Goal: Use online tool/utility: Utilize a website feature to perform a specific function

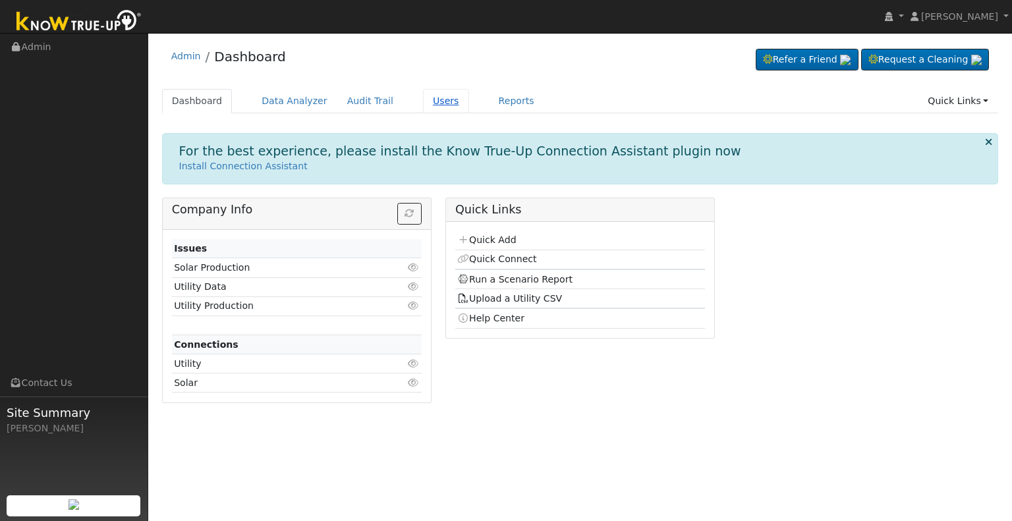
click at [430, 102] on link "Users" at bounding box center [446, 101] width 46 height 24
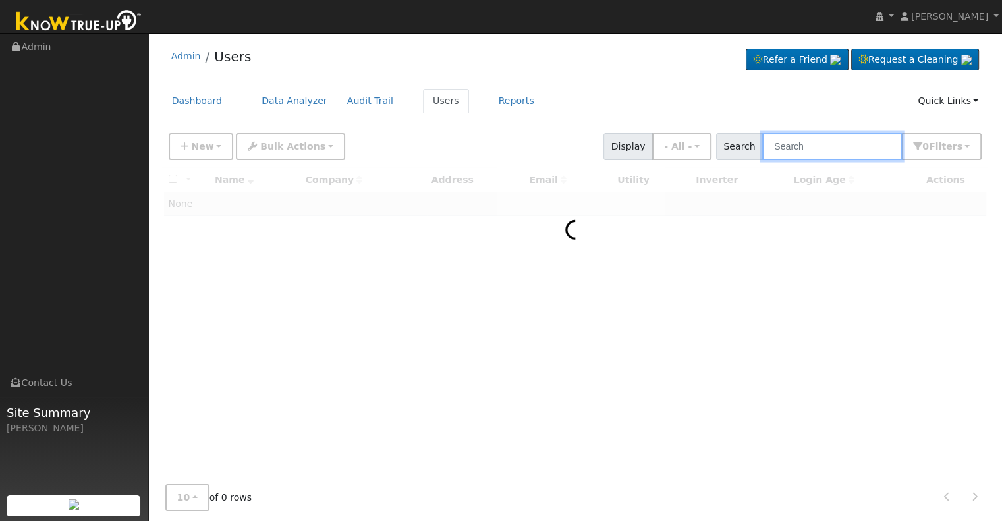
click at [819, 147] on input "text" at bounding box center [832, 146] width 140 height 27
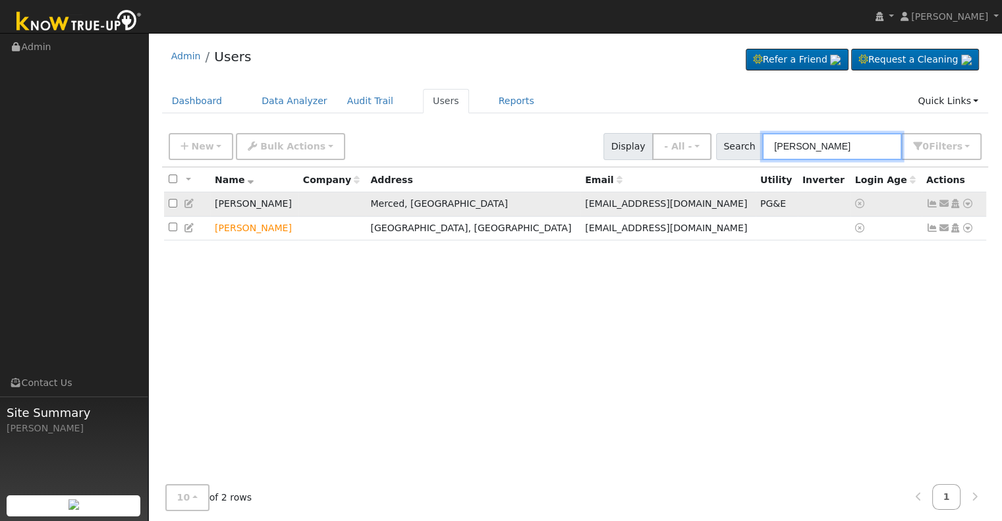
type input "george sanch"
click at [192, 202] on icon at bounding box center [190, 203] width 12 height 9
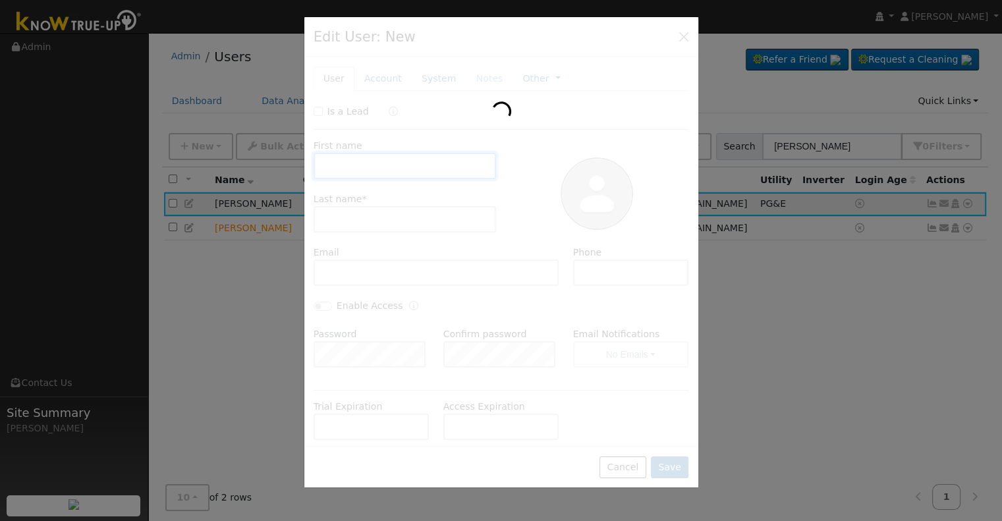
type input "George"
type input "Sanchez"
type input "oneloveonegod@sbcglobal.net"
type input "209 631-9964"
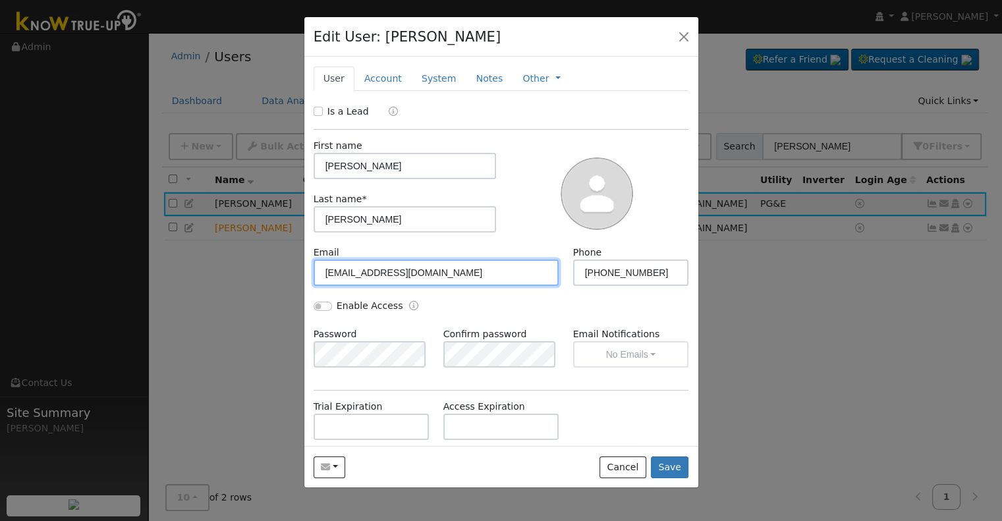
click at [348, 270] on input "oneloveonegod@sbcglobal.net" at bounding box center [437, 273] width 246 height 26
click at [356, 272] on input "oneluveonegod@sbcglobal.net" at bounding box center [437, 273] width 246 height 26
type input "oneluvonegod@sbcglobal.net"
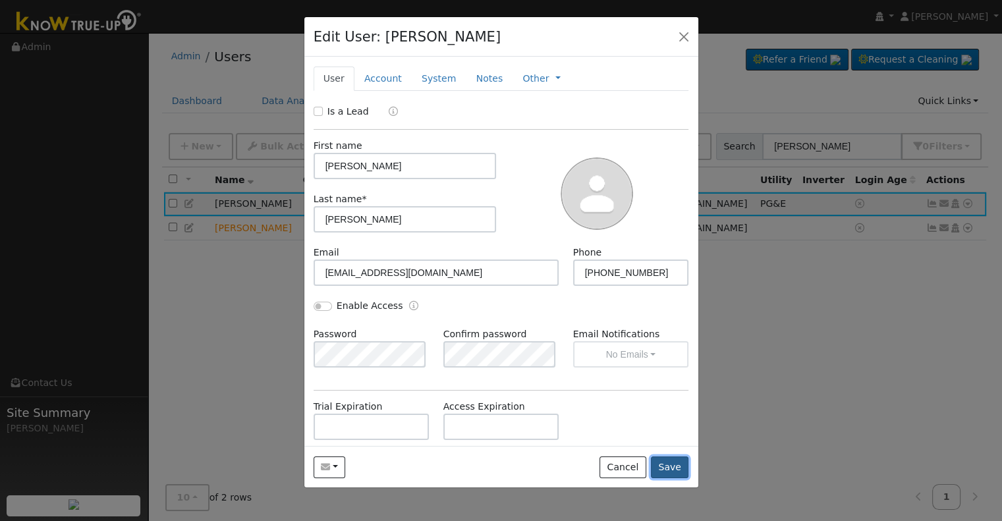
click at [667, 466] on button "Save" at bounding box center [670, 467] width 38 height 22
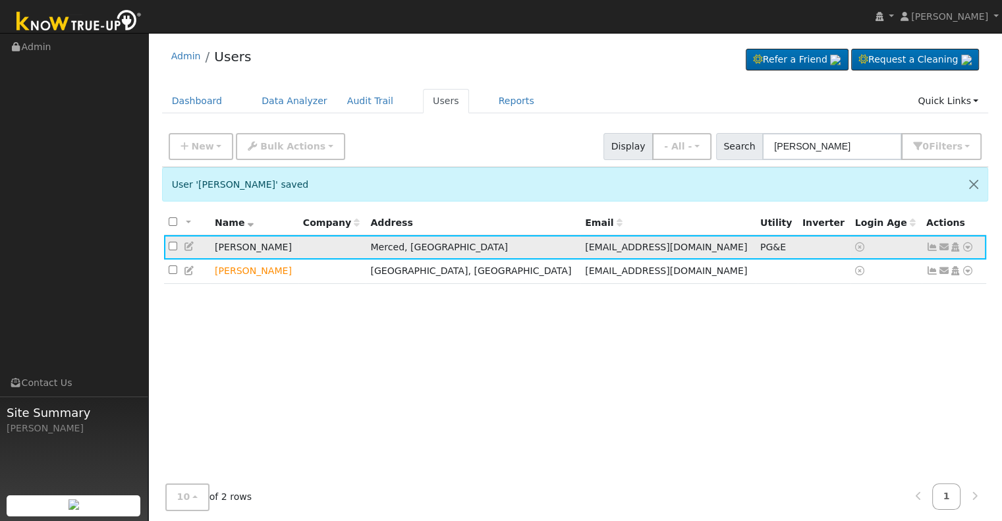
click at [968, 247] on icon at bounding box center [968, 246] width 12 height 9
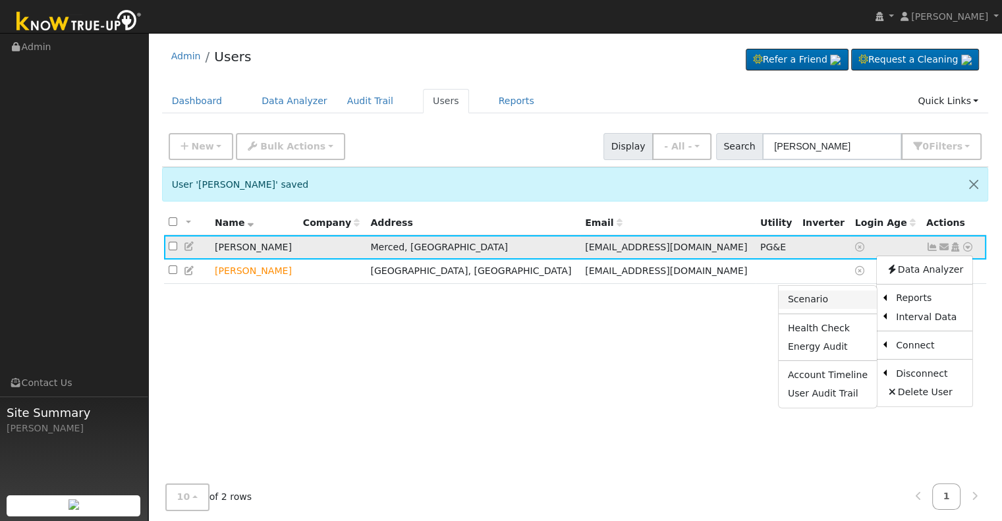
click at [852, 299] on link "Scenario" at bounding box center [828, 299] width 98 height 18
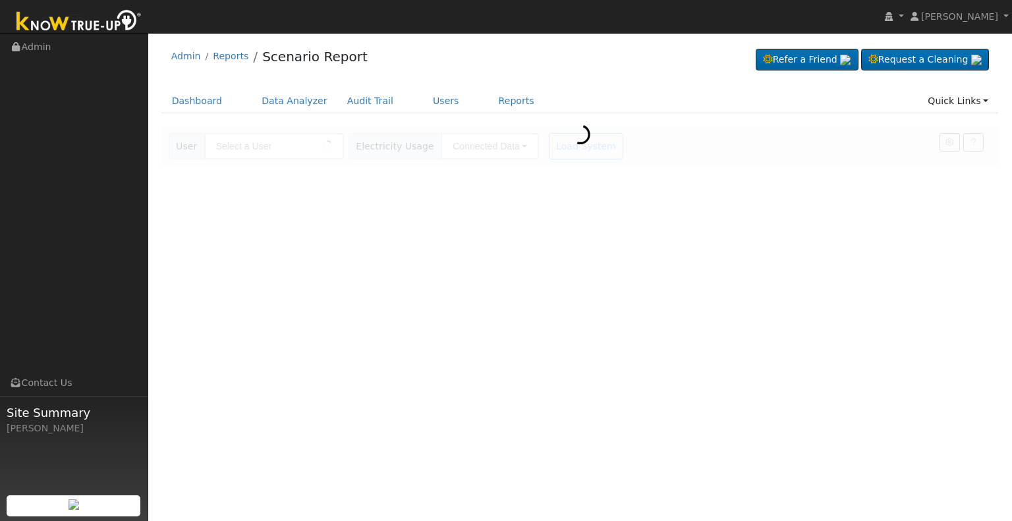
type input "[PERSON_NAME]"
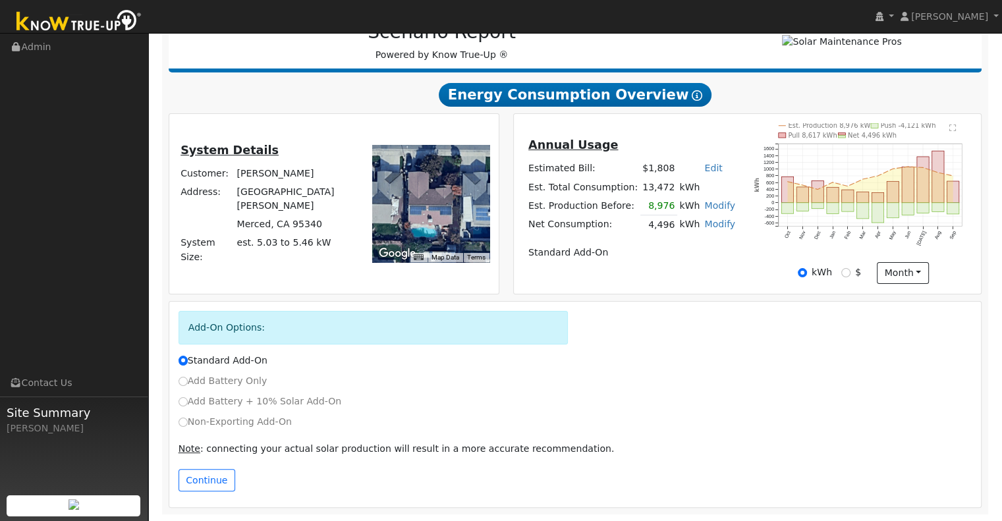
scroll to position [190, 0]
click at [181, 420] on input "Non-Exporting Add-On" at bounding box center [183, 422] width 9 height 9
radio input "true"
radio input "false"
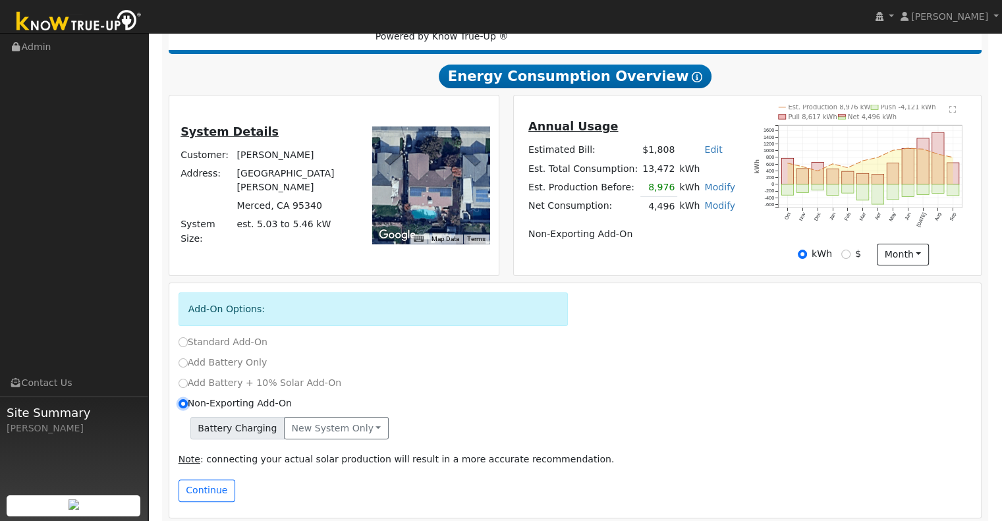
scroll to position [219, 0]
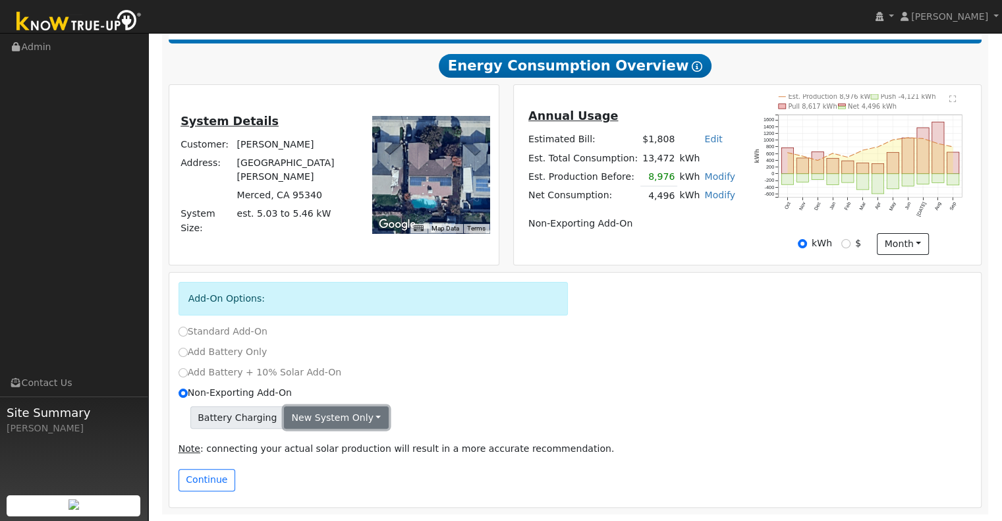
click at [362, 418] on button "New system only" at bounding box center [336, 417] width 105 height 22
click at [329, 468] on link "Both systems" at bounding box center [334, 463] width 98 height 18
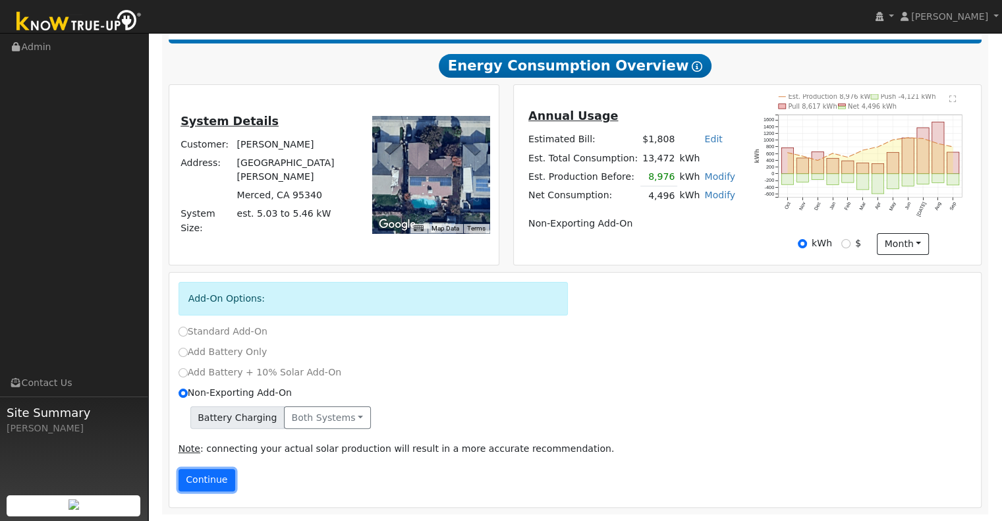
click at [203, 478] on button "Continue" at bounding box center [207, 480] width 57 height 22
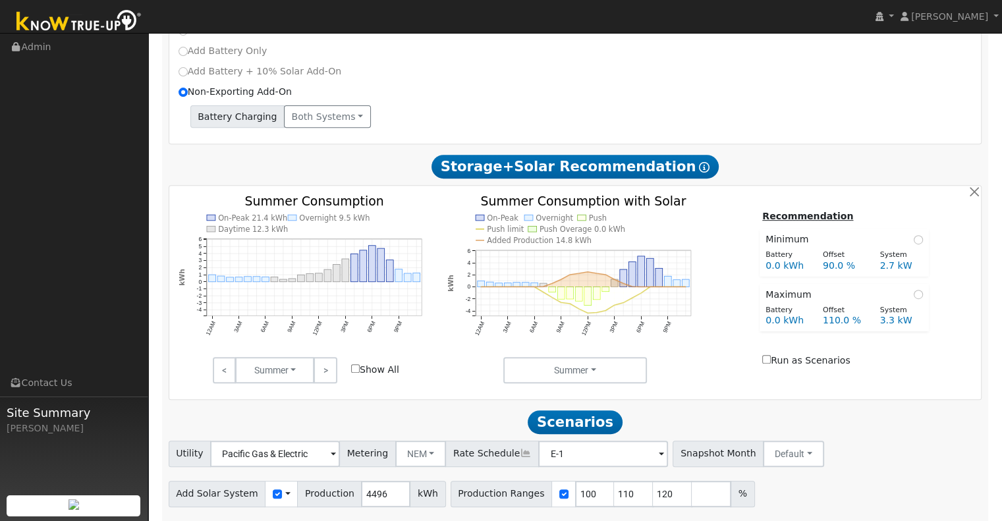
scroll to position [534, 0]
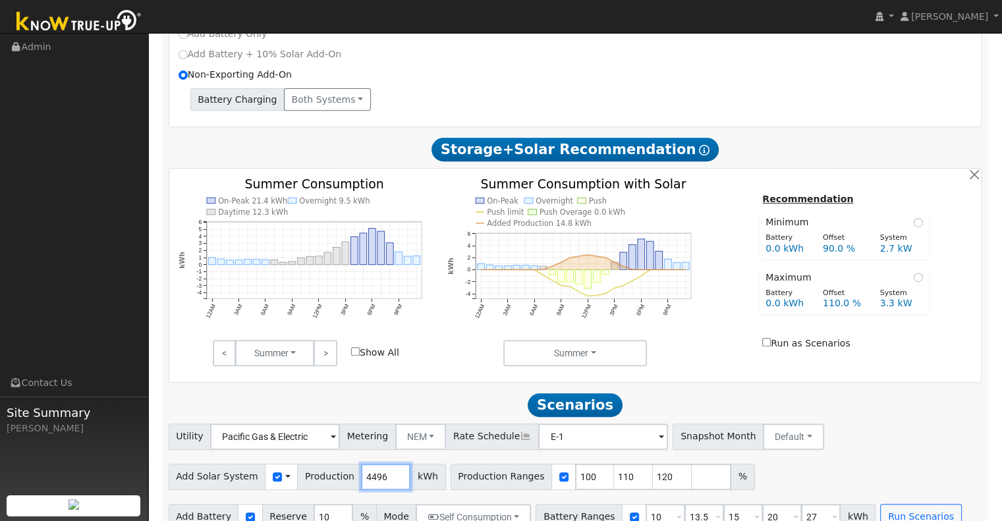
drag, startPoint x: 377, startPoint y: 480, endPoint x: 322, endPoint y: 491, distance: 55.7
click at [322, 490] on div "Add Solar System Use CSV Data Production 4496 kWh" at bounding box center [307, 477] width 277 height 26
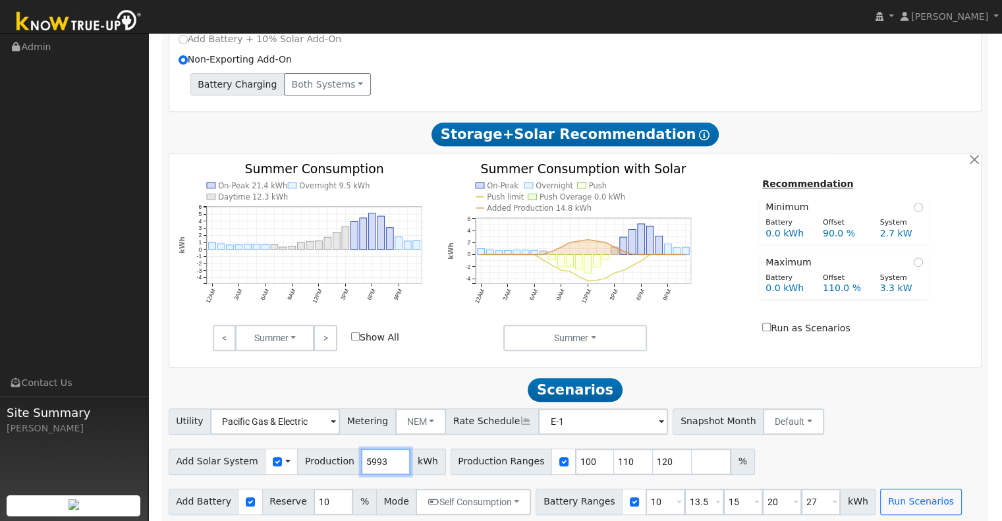
scroll to position [561, 0]
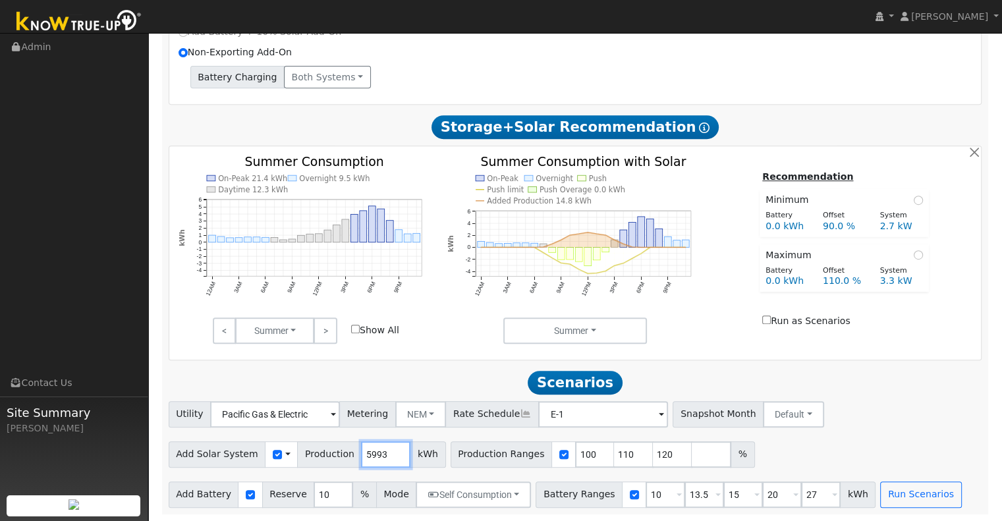
type input "5993"
click at [614, 451] on input "110" at bounding box center [634, 454] width 40 height 26
type input "120"
type input "1"
click at [646, 493] on input "10" at bounding box center [666, 495] width 40 height 26
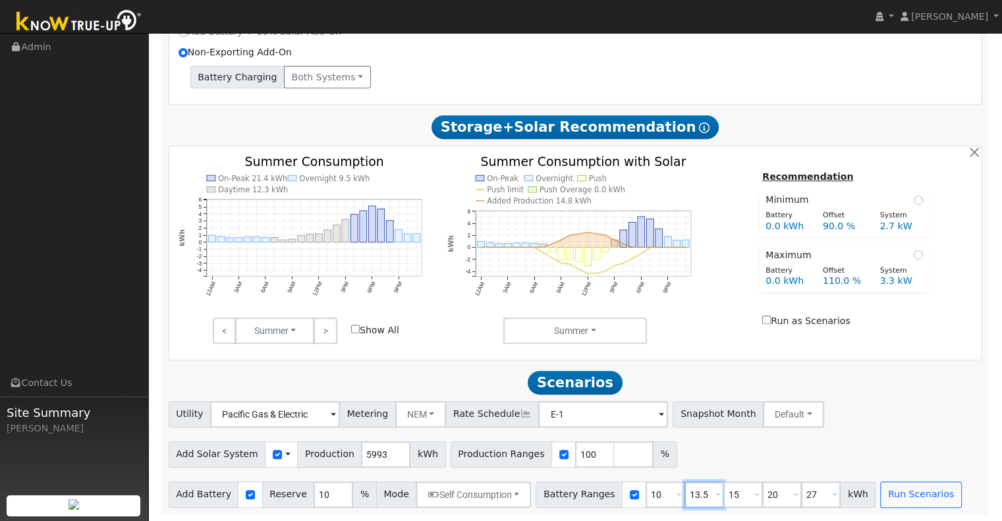
click at [690, 492] on input "13.5" at bounding box center [704, 495] width 40 height 26
type input "15"
type input "20"
type input "27"
type input "20"
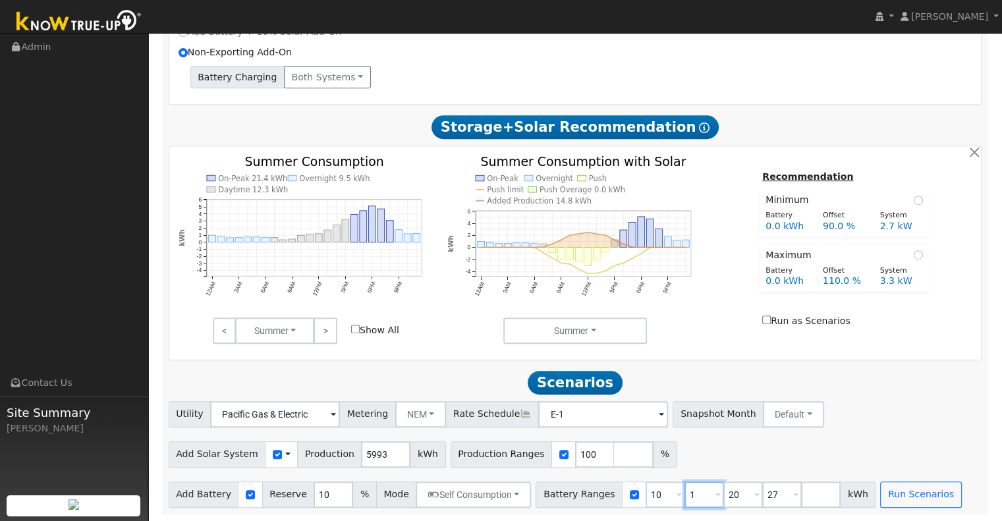
type input "27"
type input "2"
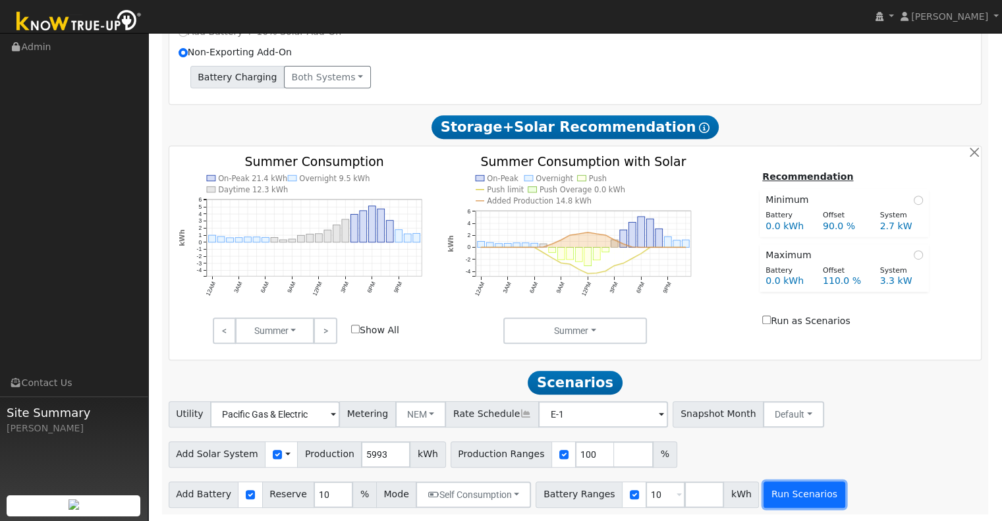
click at [771, 500] on button "Run Scenarios" at bounding box center [803, 495] width 81 height 26
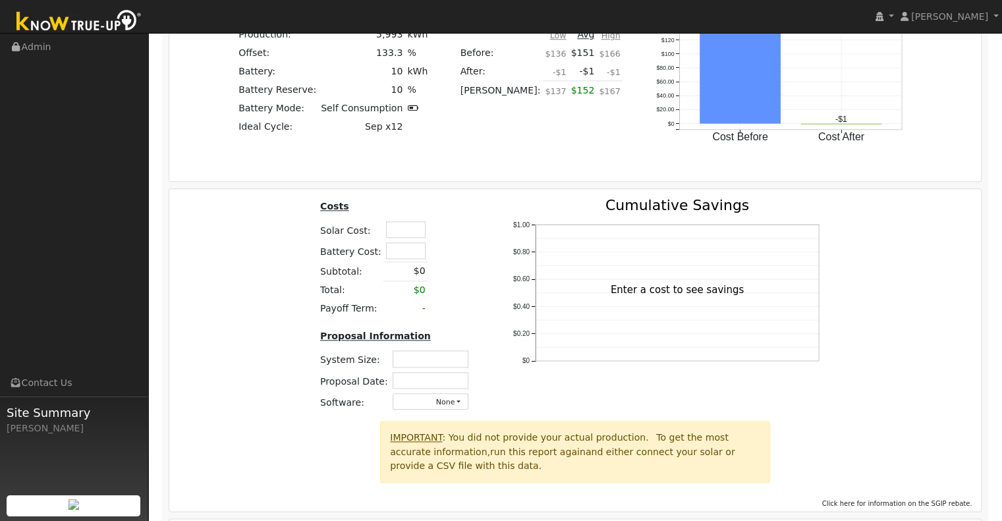
scroll to position [1440, 0]
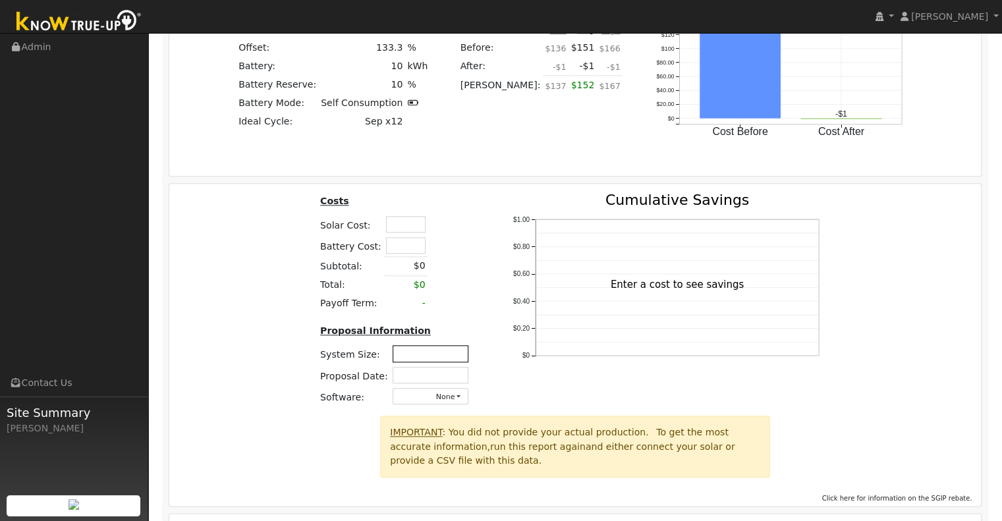
click at [424, 360] on input "text" at bounding box center [431, 353] width 76 height 16
type input "4.1"
click at [449, 377] on input "text" at bounding box center [431, 375] width 76 height 16
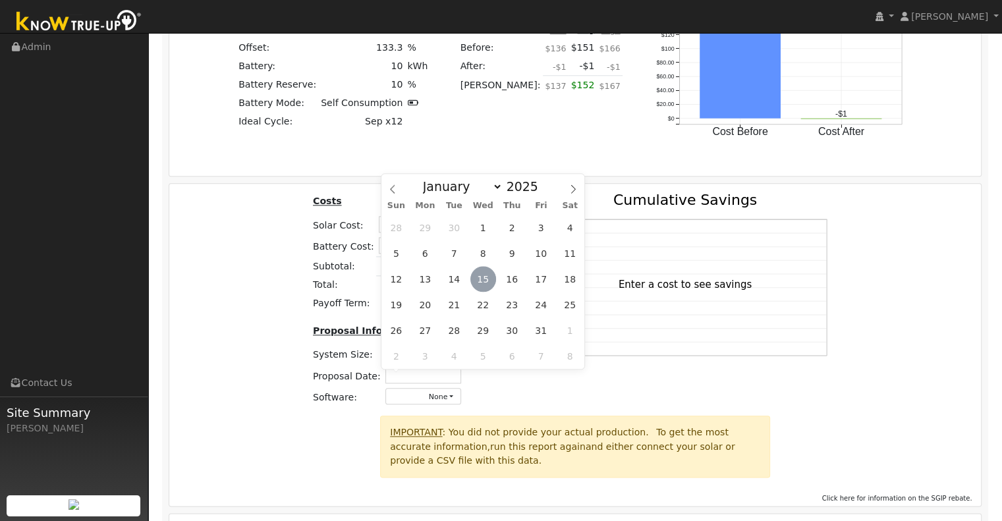
click at [487, 281] on span "15" at bounding box center [483, 279] width 26 height 26
type input "[DATE]"
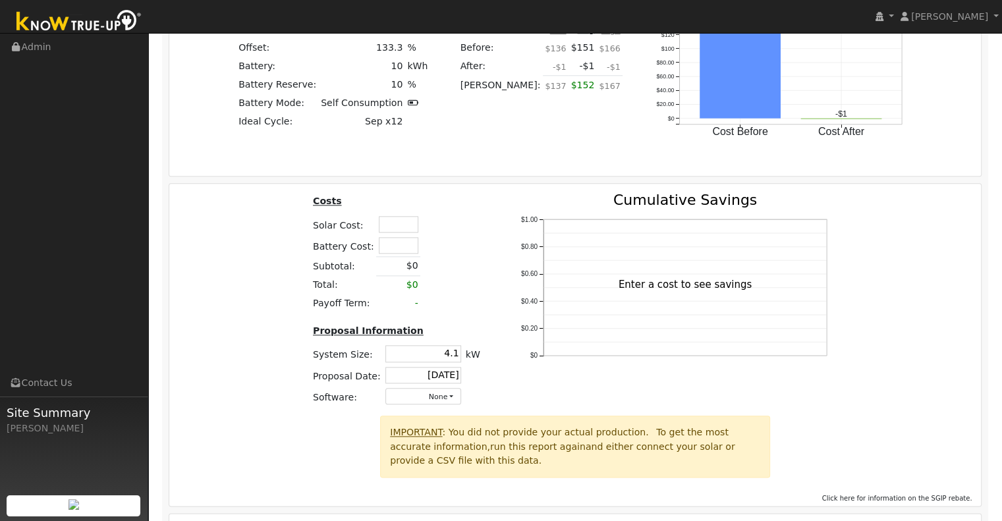
click at [487, 285] on div "Costs Solar Cost: Battery Cost: Subtotal: $0 Total: $0 Payoff Term: - Proposal …" at bounding box center [396, 304] width 200 height 223
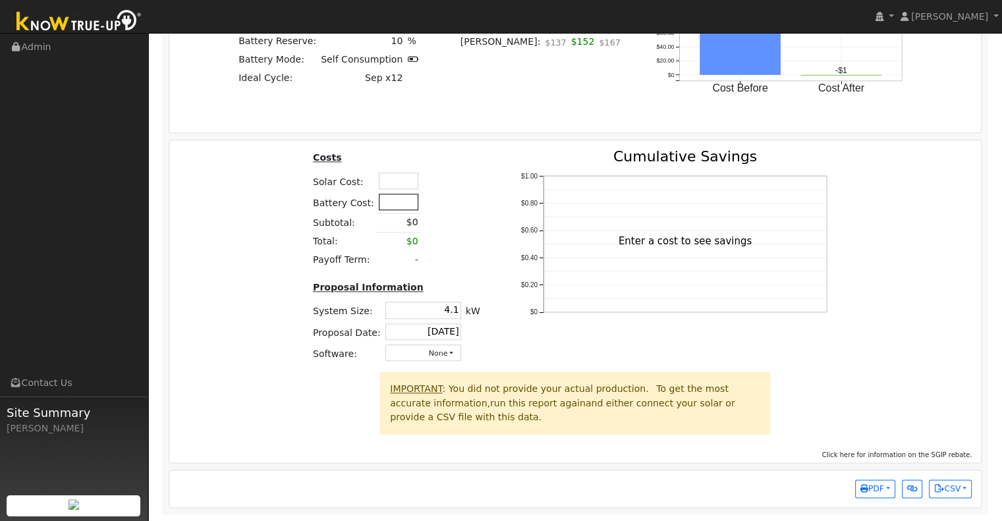
click at [389, 202] on input "text" at bounding box center [399, 202] width 40 height 16
type input "$10,000"
click at [406, 181] on input "text" at bounding box center [399, 181] width 40 height 16
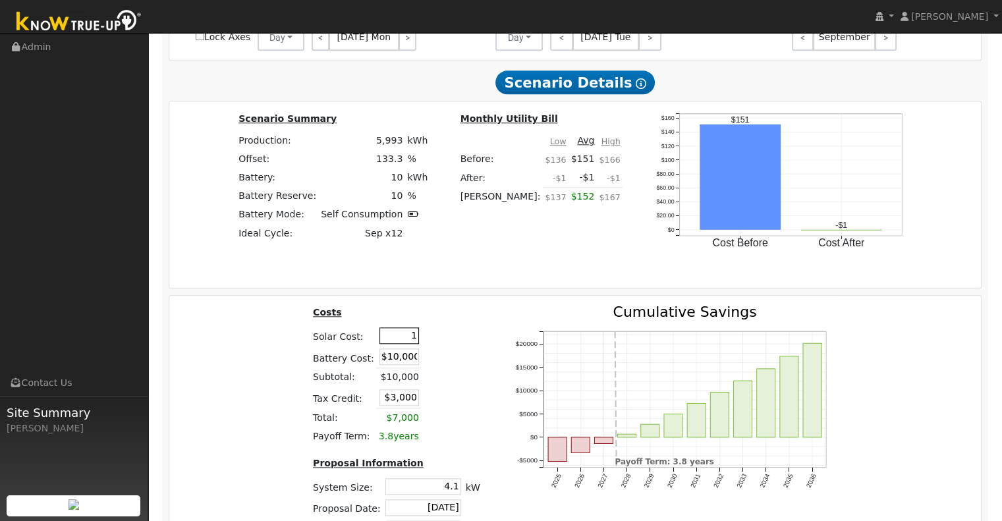
scroll to position [1373, 0]
type input "$165,000"
type input "$52,500"
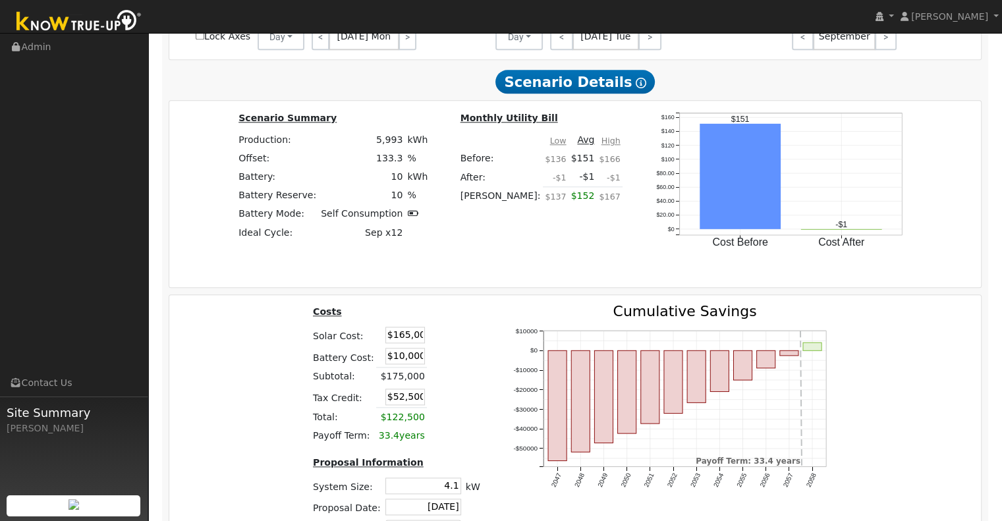
click at [472, 346] on table "Costs Solar Cost: $165,000 Battery Cost: $10,000 Subtotal: $175,000 Tax Credit:…" at bounding box center [396, 374] width 172 height 141
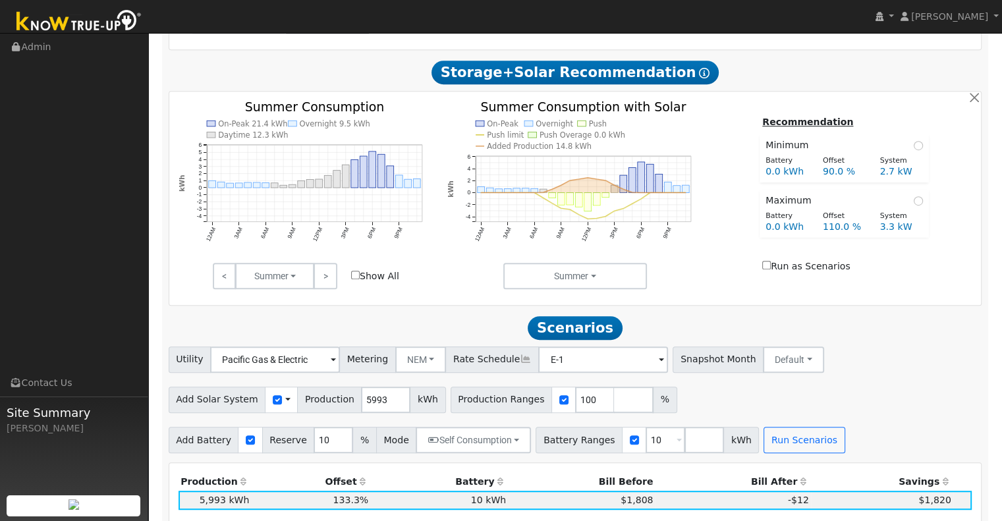
scroll to position [700, 0]
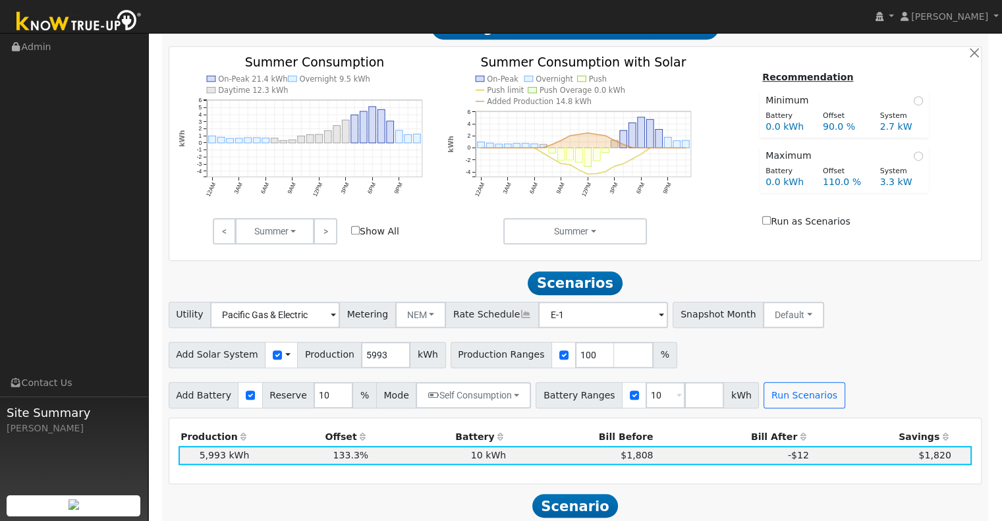
click at [676, 281] on h2 "Scenarios Scenario" at bounding box center [575, 283] width 813 height 24
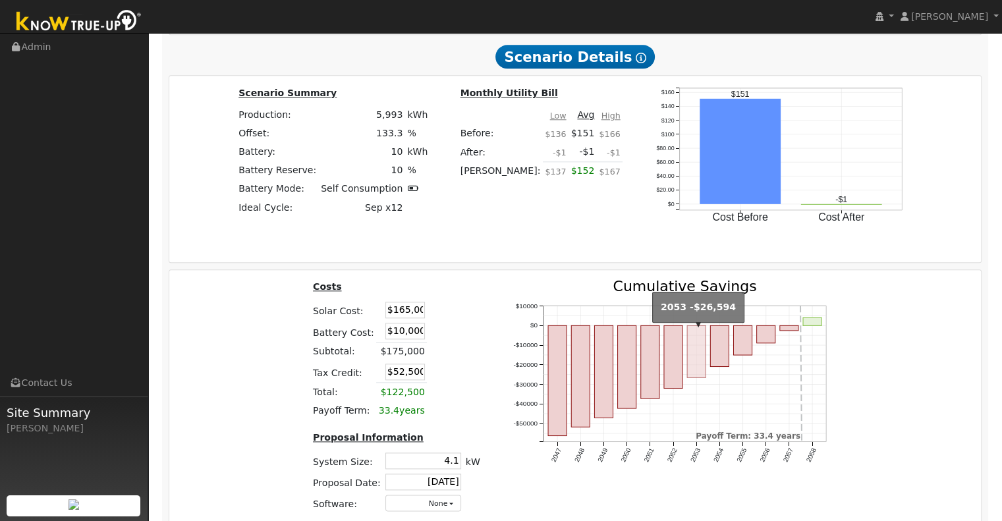
scroll to position [1398, 0]
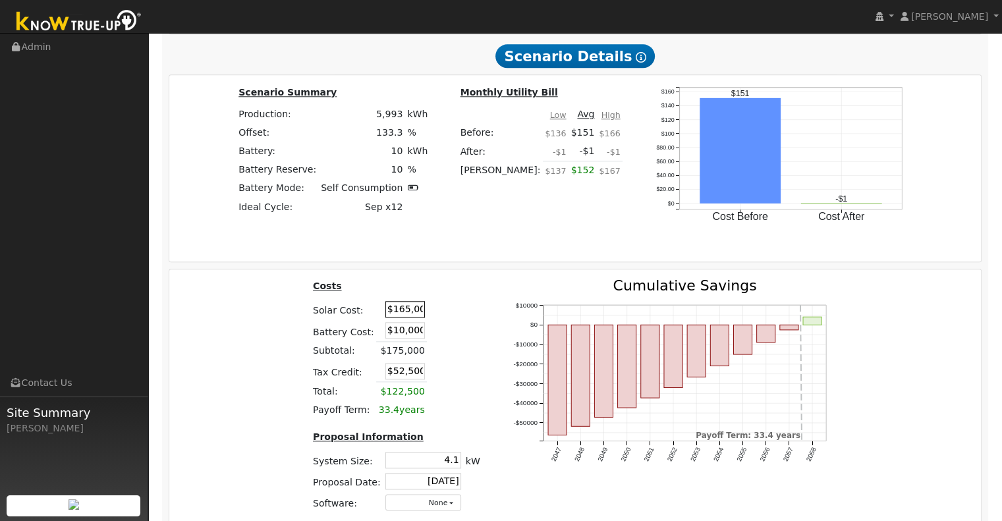
click at [413, 315] on input "$165,000" at bounding box center [405, 309] width 40 height 16
type input "$16,500"
type input "$7,950"
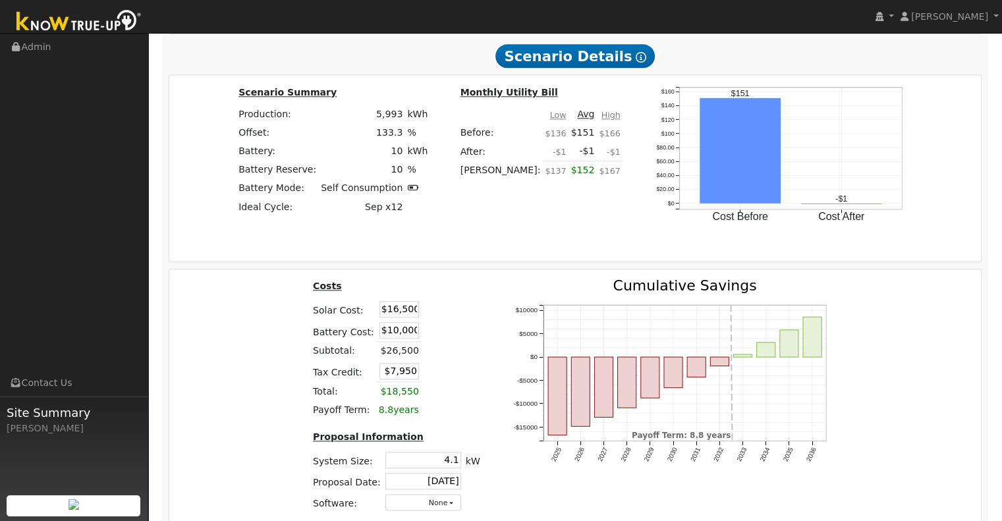
click at [443, 330] on td at bounding box center [436, 331] width 30 height 22
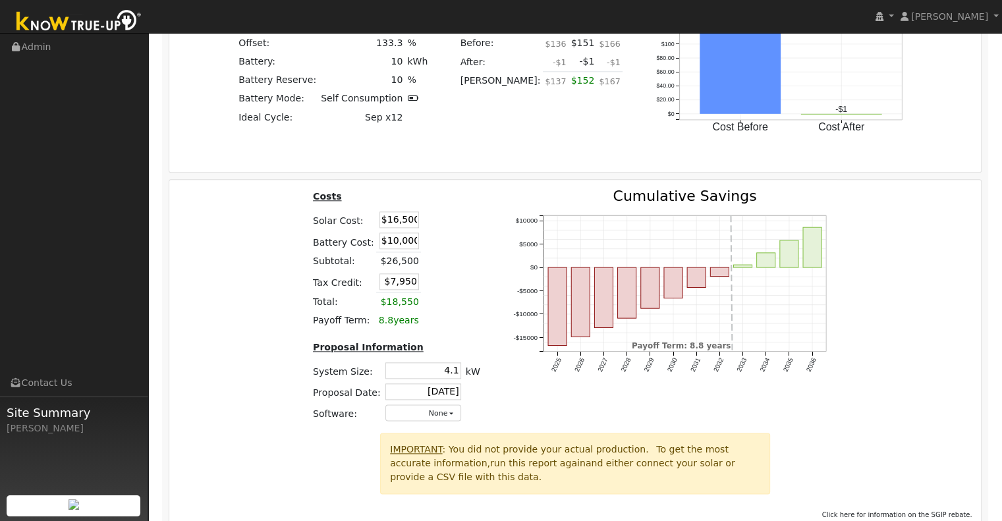
scroll to position [1549, 0]
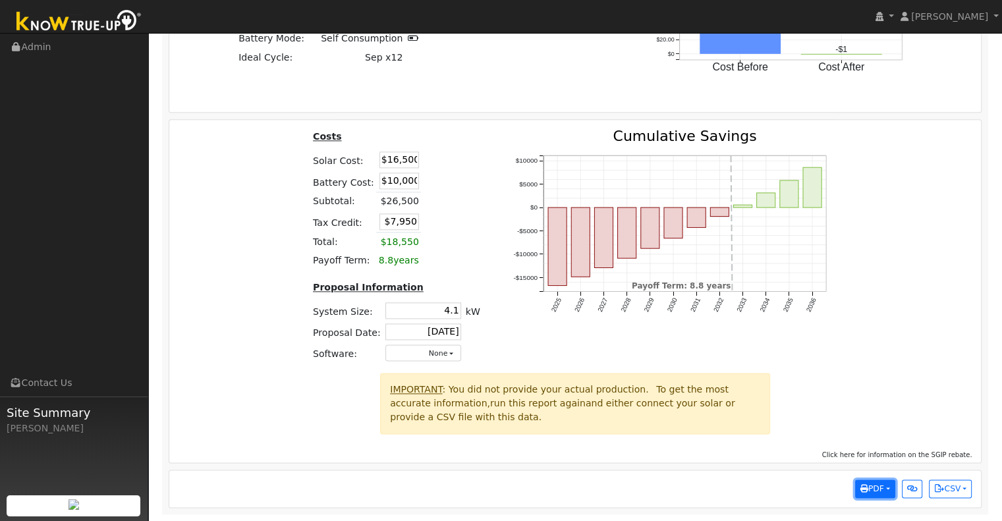
click at [887, 489] on button "PDF" at bounding box center [875, 489] width 40 height 18
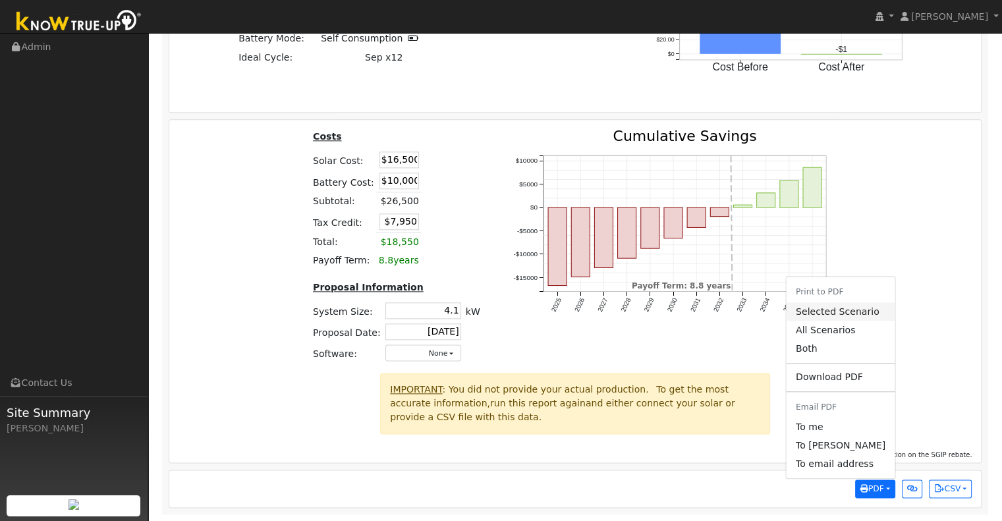
click at [836, 308] on link "Selected Scenario" at bounding box center [840, 311] width 108 height 18
